Goal: Transaction & Acquisition: Obtain resource

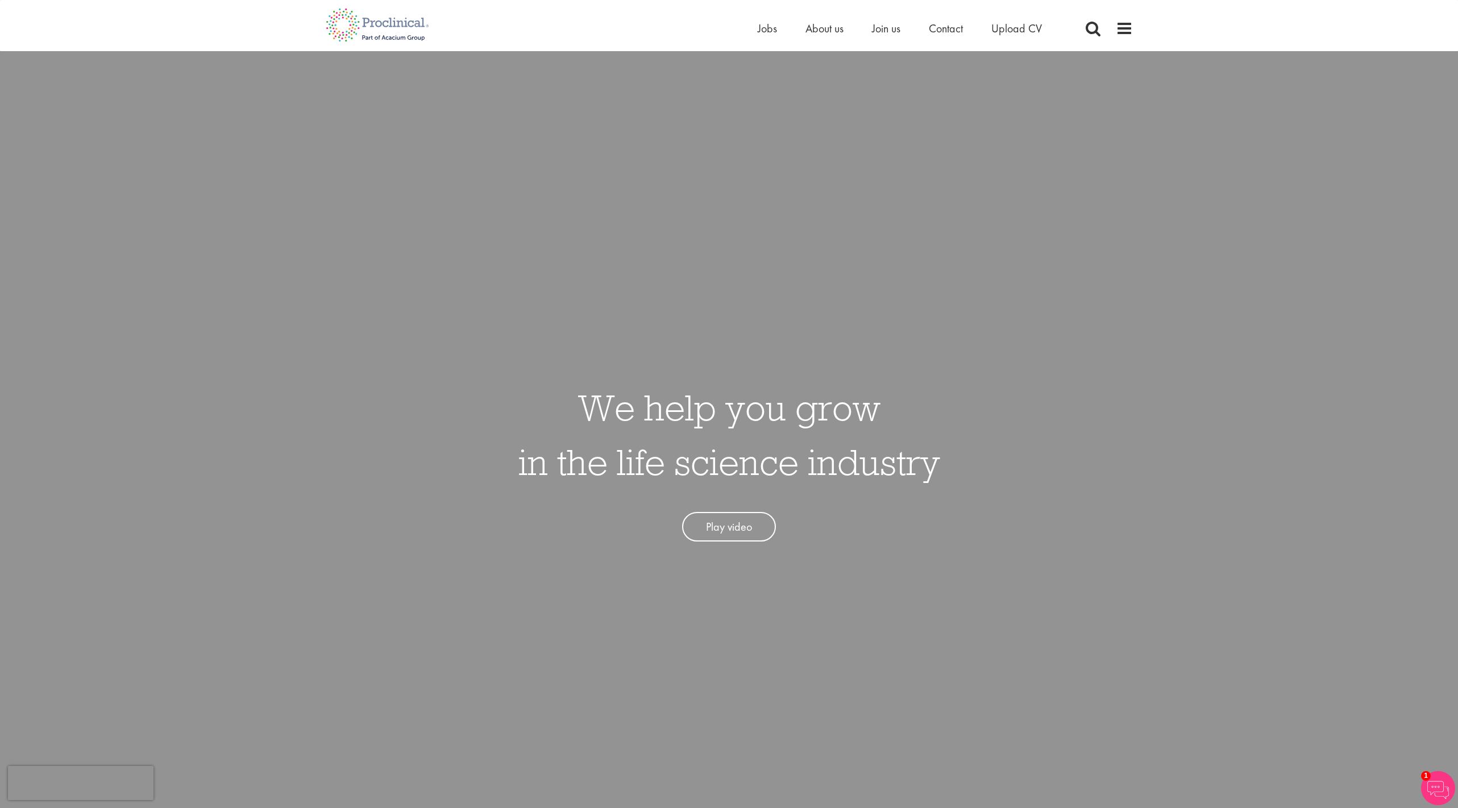
click at [1013, 36] on li "Upload CV" at bounding box center [1016, 28] width 51 height 17
click at [1012, 34] on span "Upload CV" at bounding box center [1016, 28] width 51 height 15
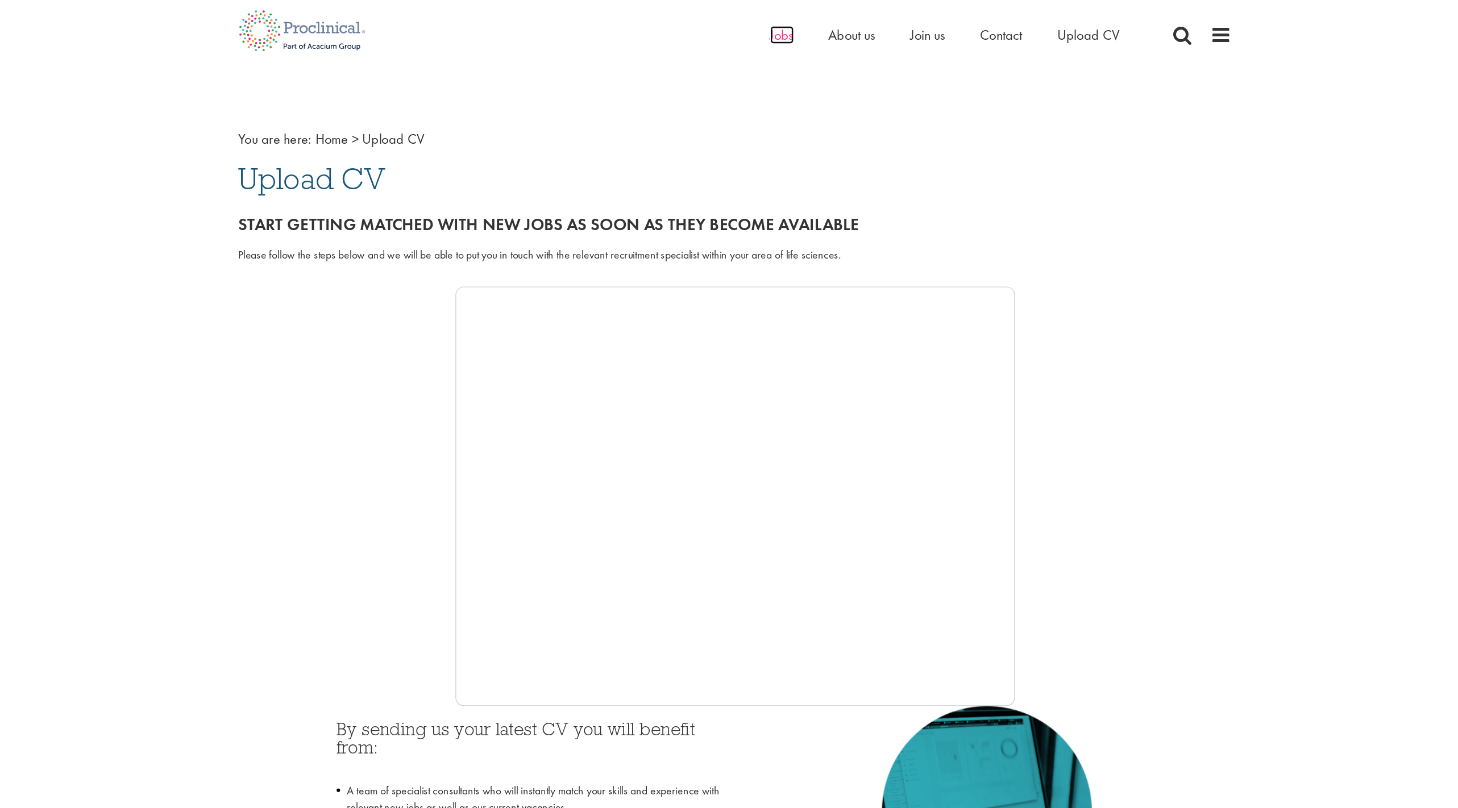
click at [758, 31] on span "Jobs" at bounding box center [767, 28] width 19 height 15
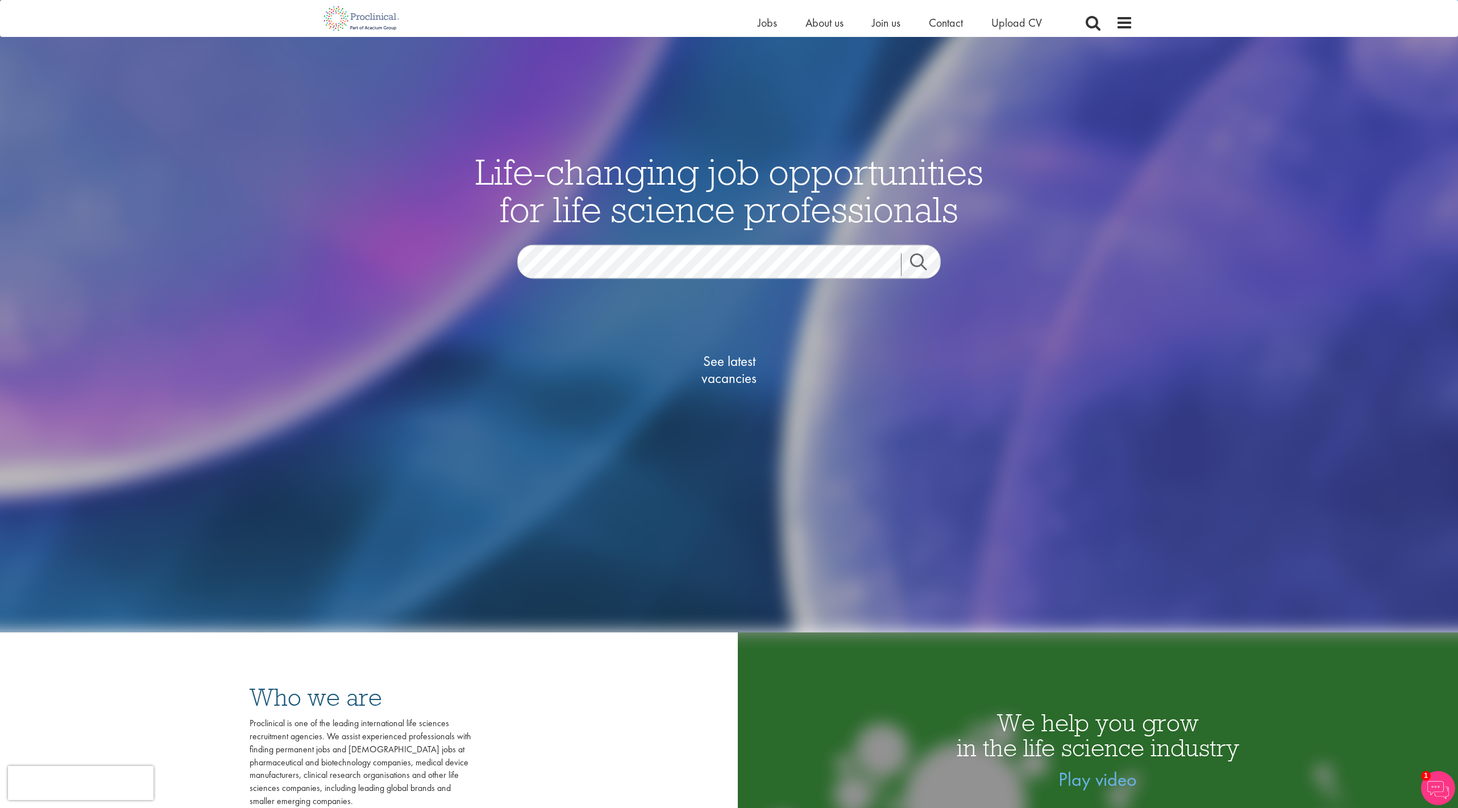
scroll to position [135, 0]
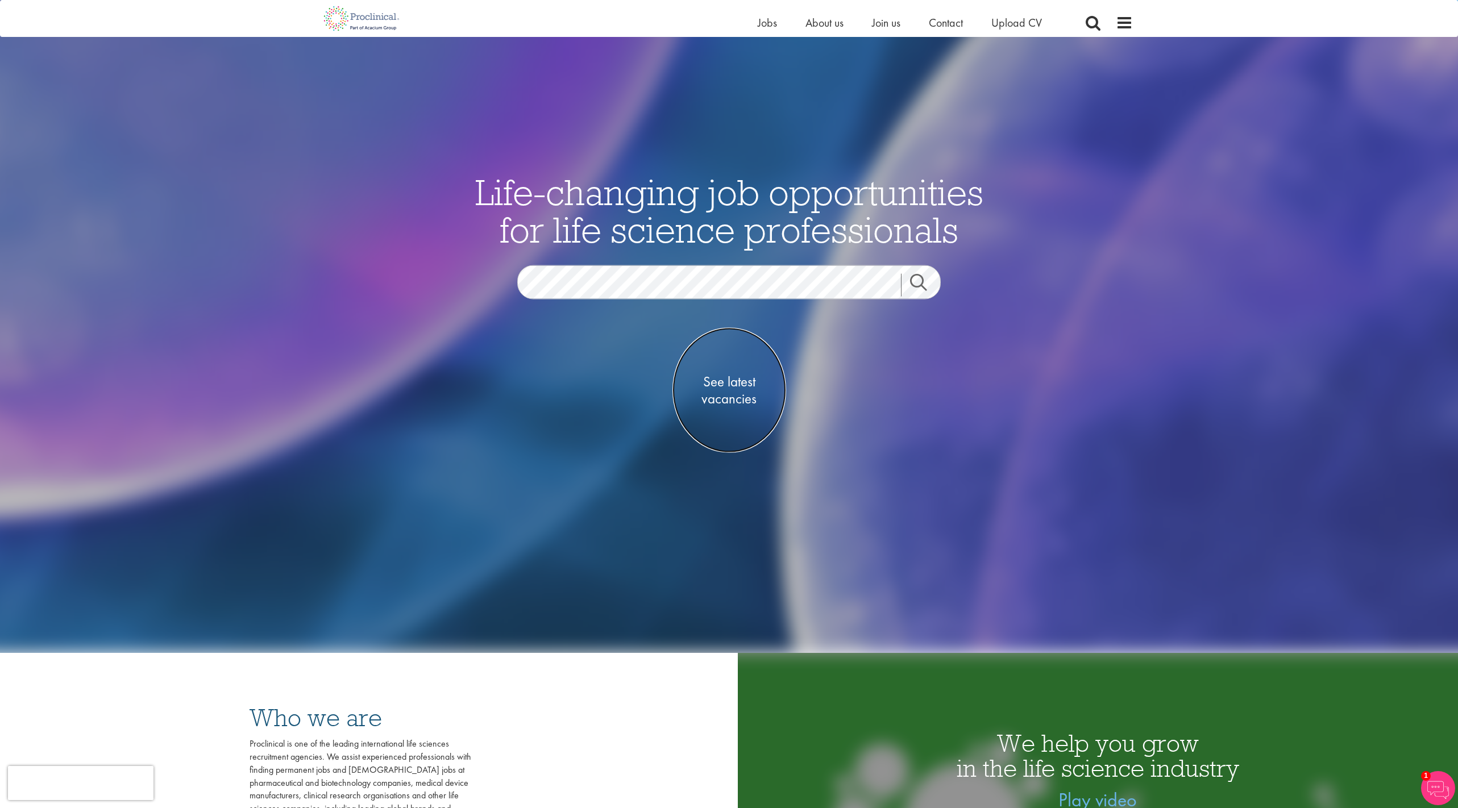
click at [723, 394] on span "See latest vacancies" at bounding box center [729, 390] width 114 height 34
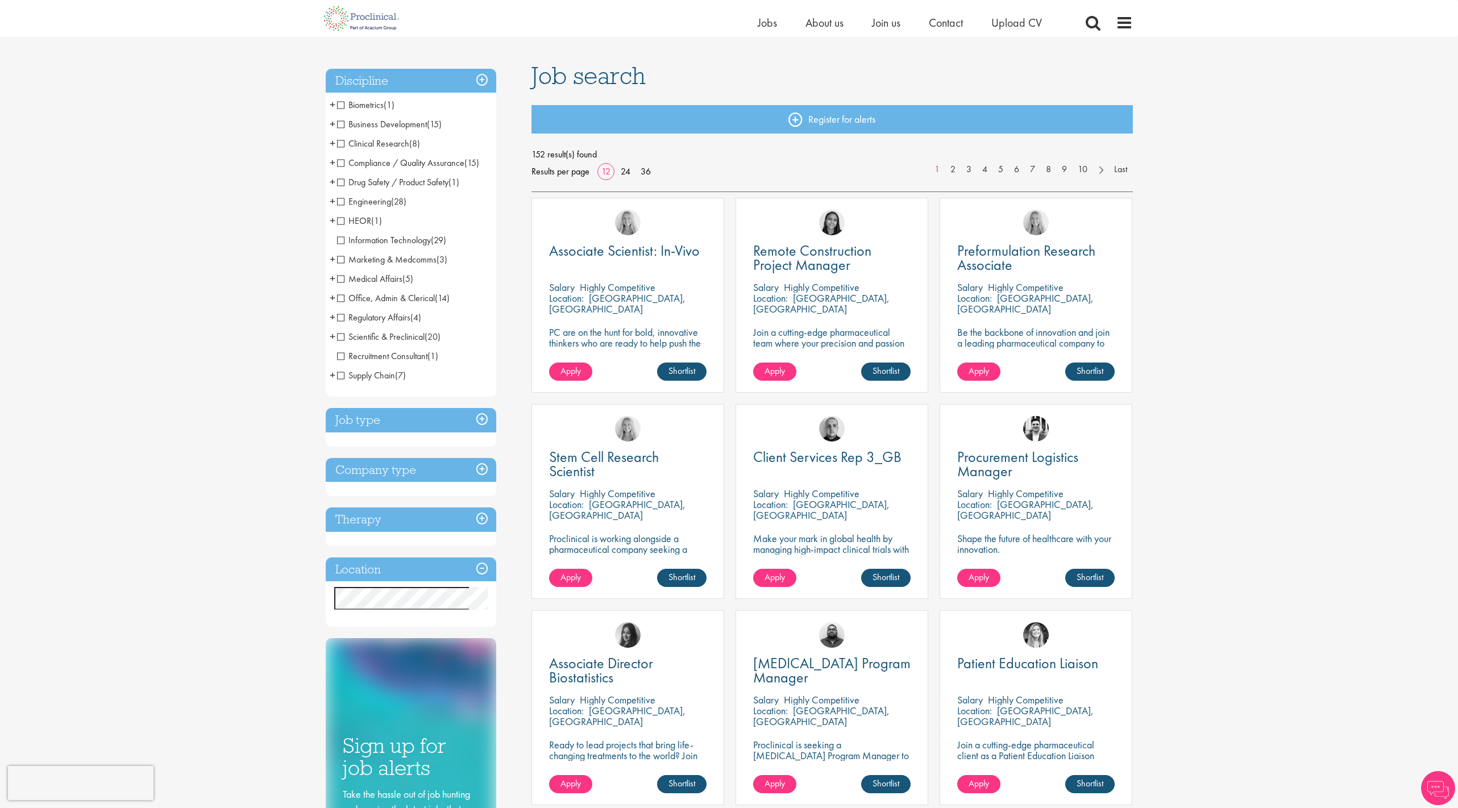
scroll to position [61, 0]
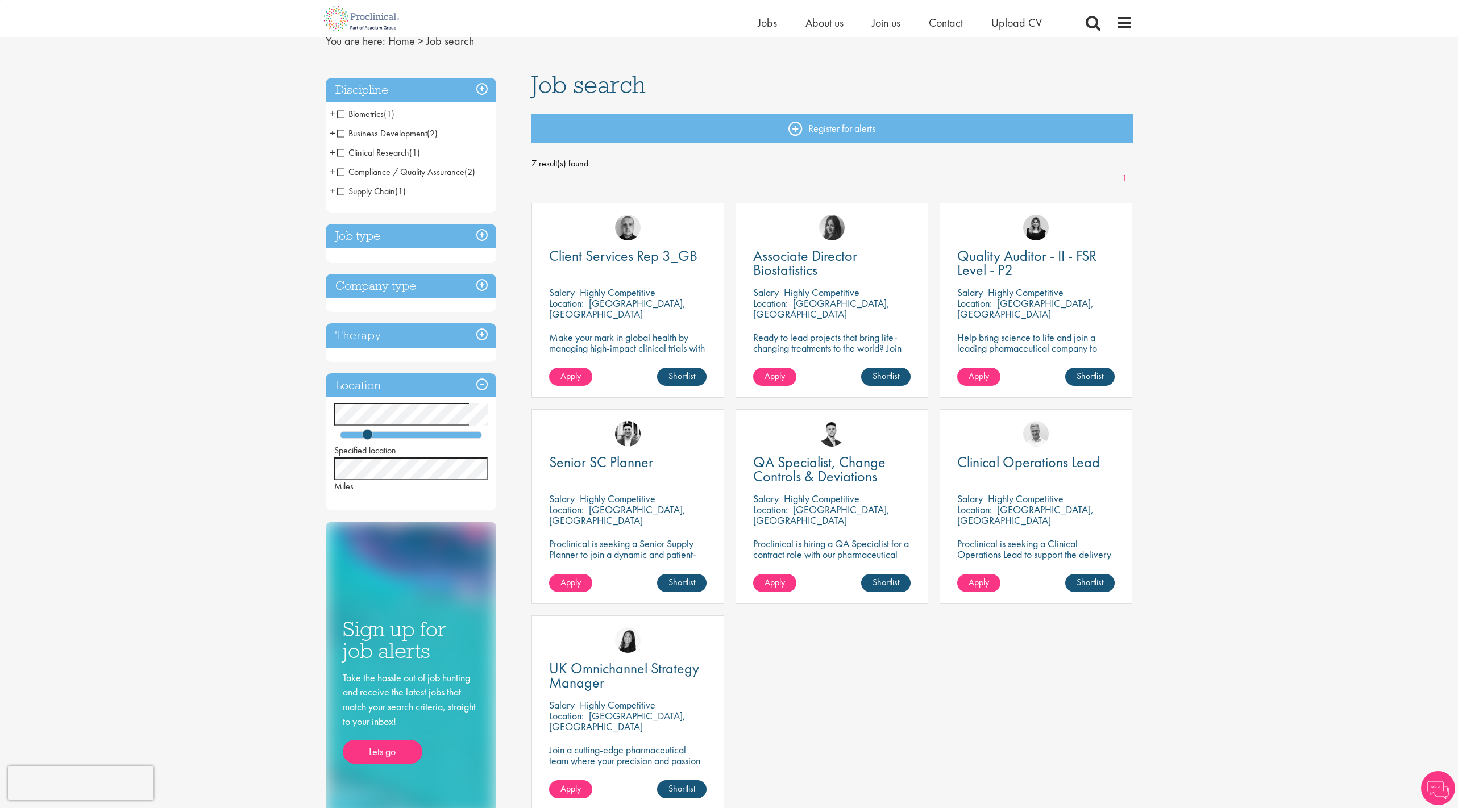
scroll to position [51, 0]
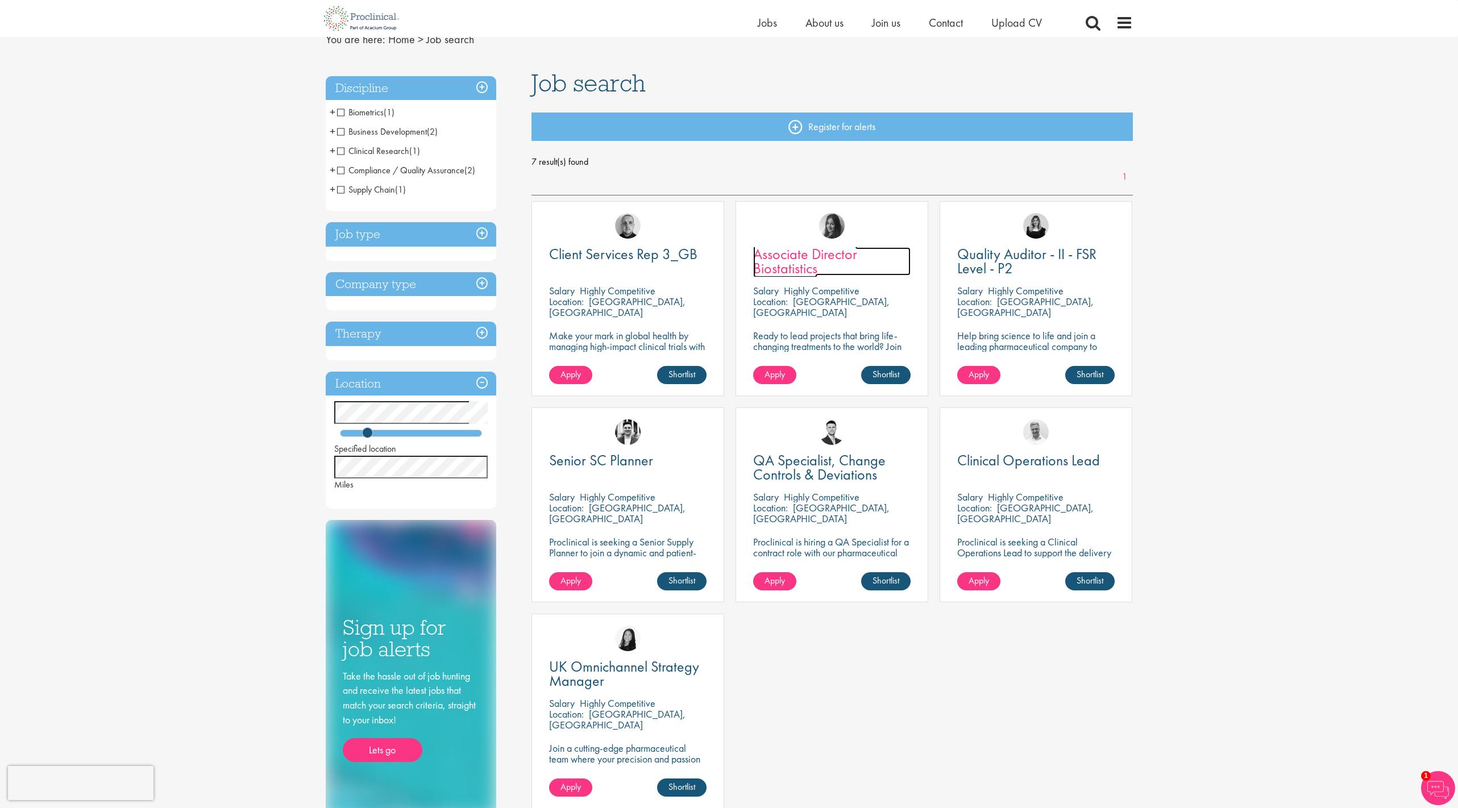
click at [792, 267] on span "Associate Director Biostatistics" at bounding box center [805, 261] width 104 height 34
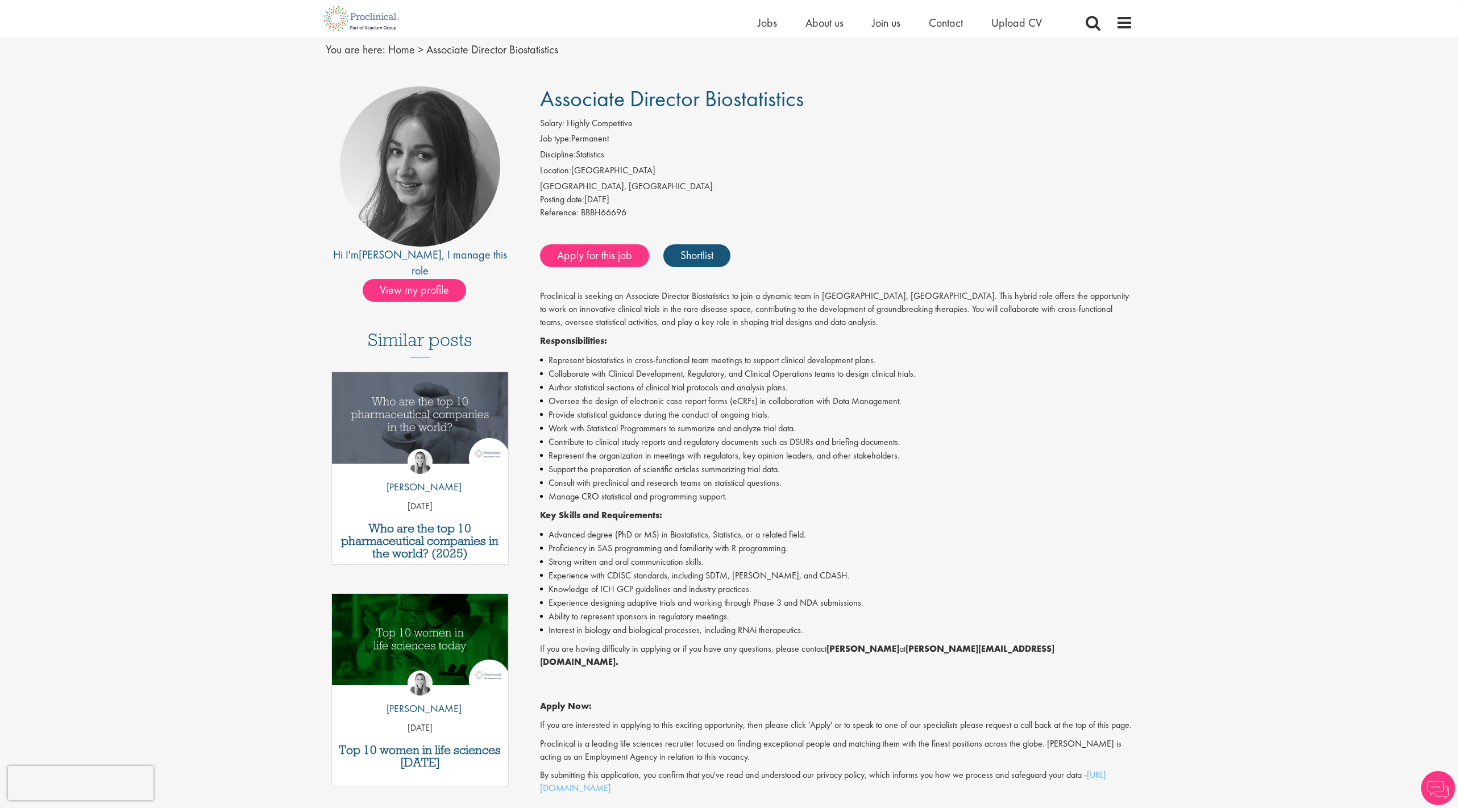
scroll to position [355, 0]
